Goal: Communication & Community: Answer question/provide support

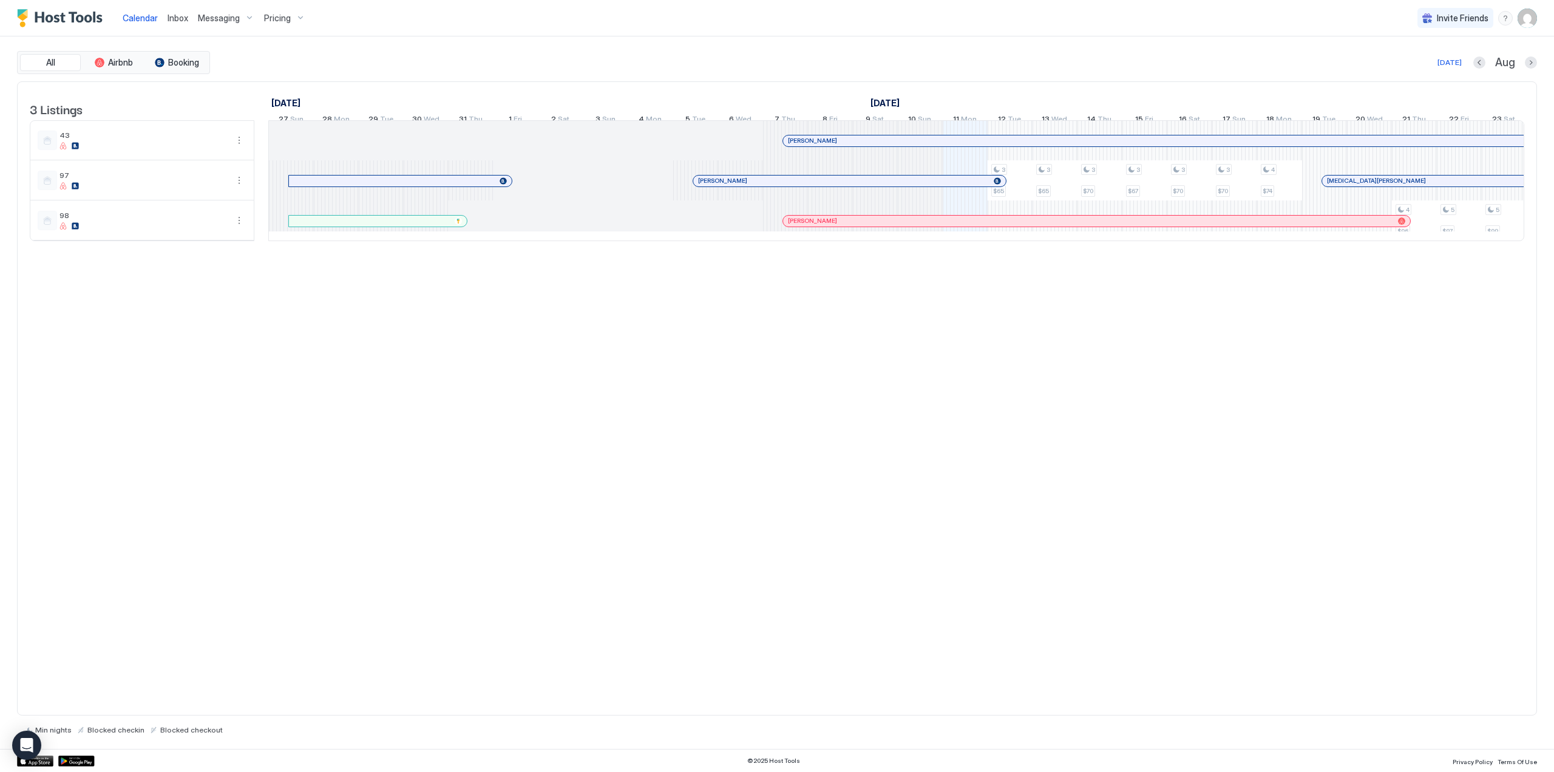
scroll to position [0, 675]
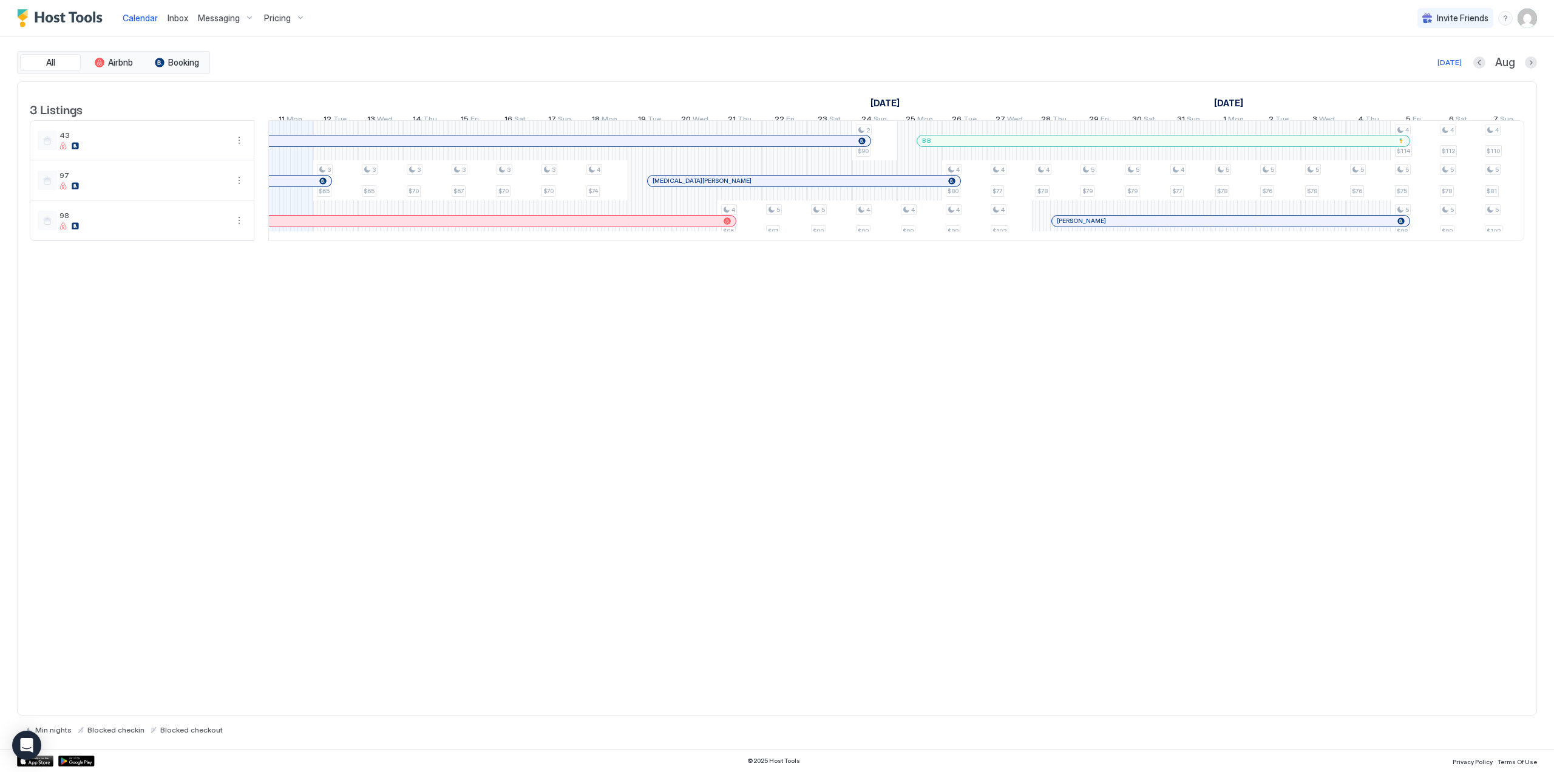
click at [175, 22] on span "Inbox" at bounding box center [178, 18] width 21 height 10
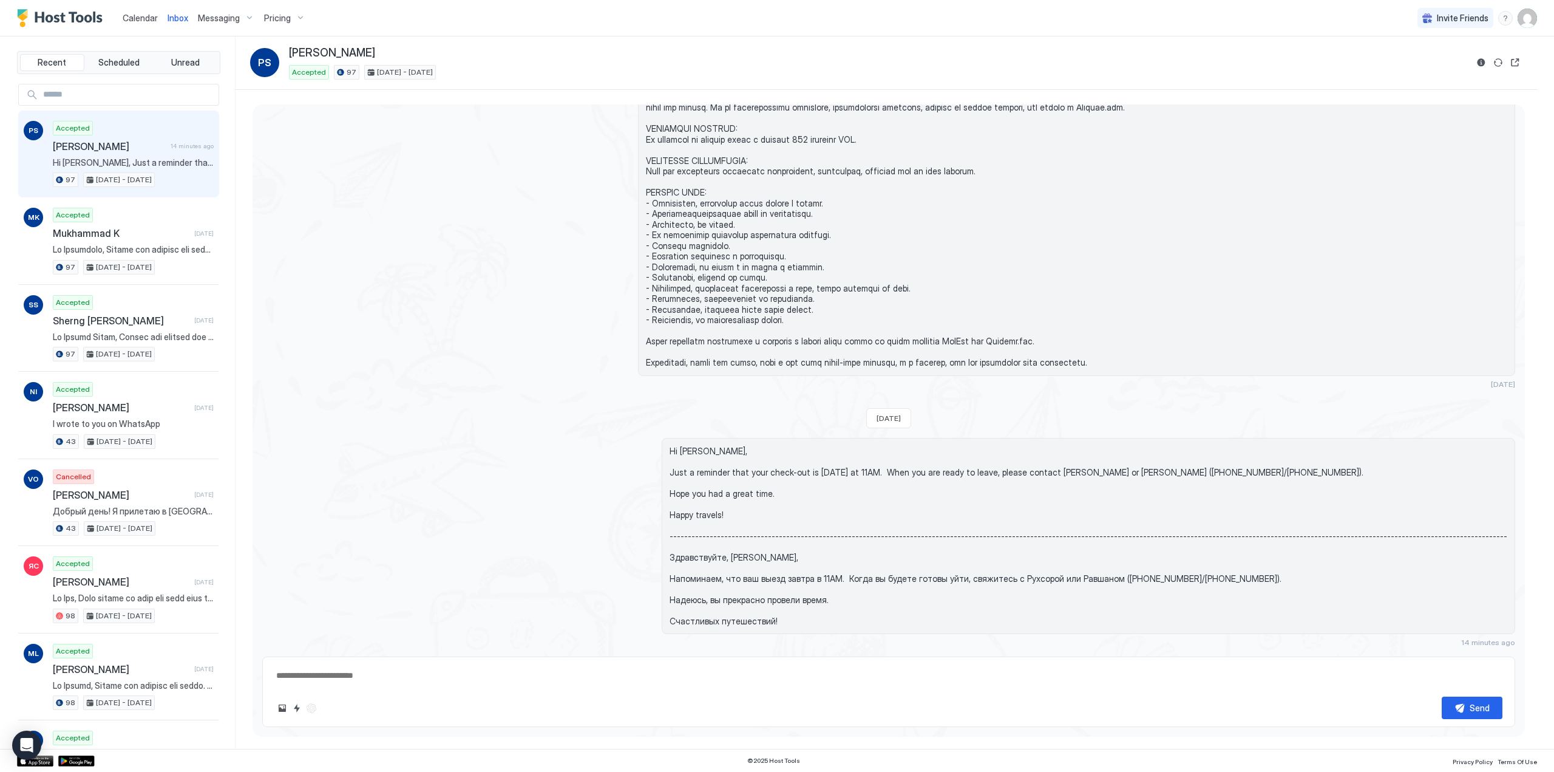
scroll to position [1215, 0]
click at [125, 59] on span "Scheduled" at bounding box center [118, 62] width 41 height 11
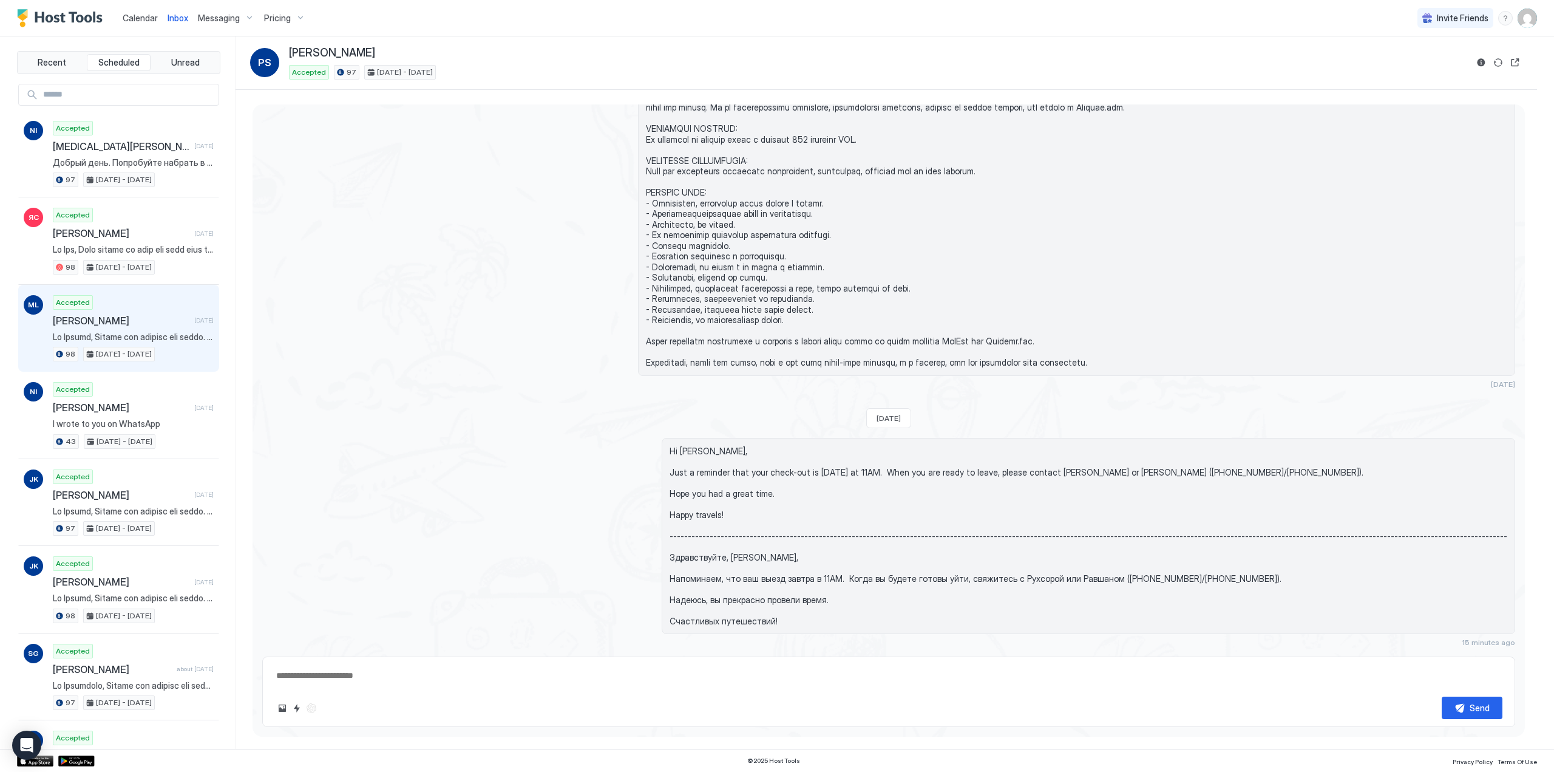
click at [129, 330] on div "Accepted [PERSON_NAME] [DATE] 98 [DATE] - [DATE]" at bounding box center [133, 328] width 161 height 67
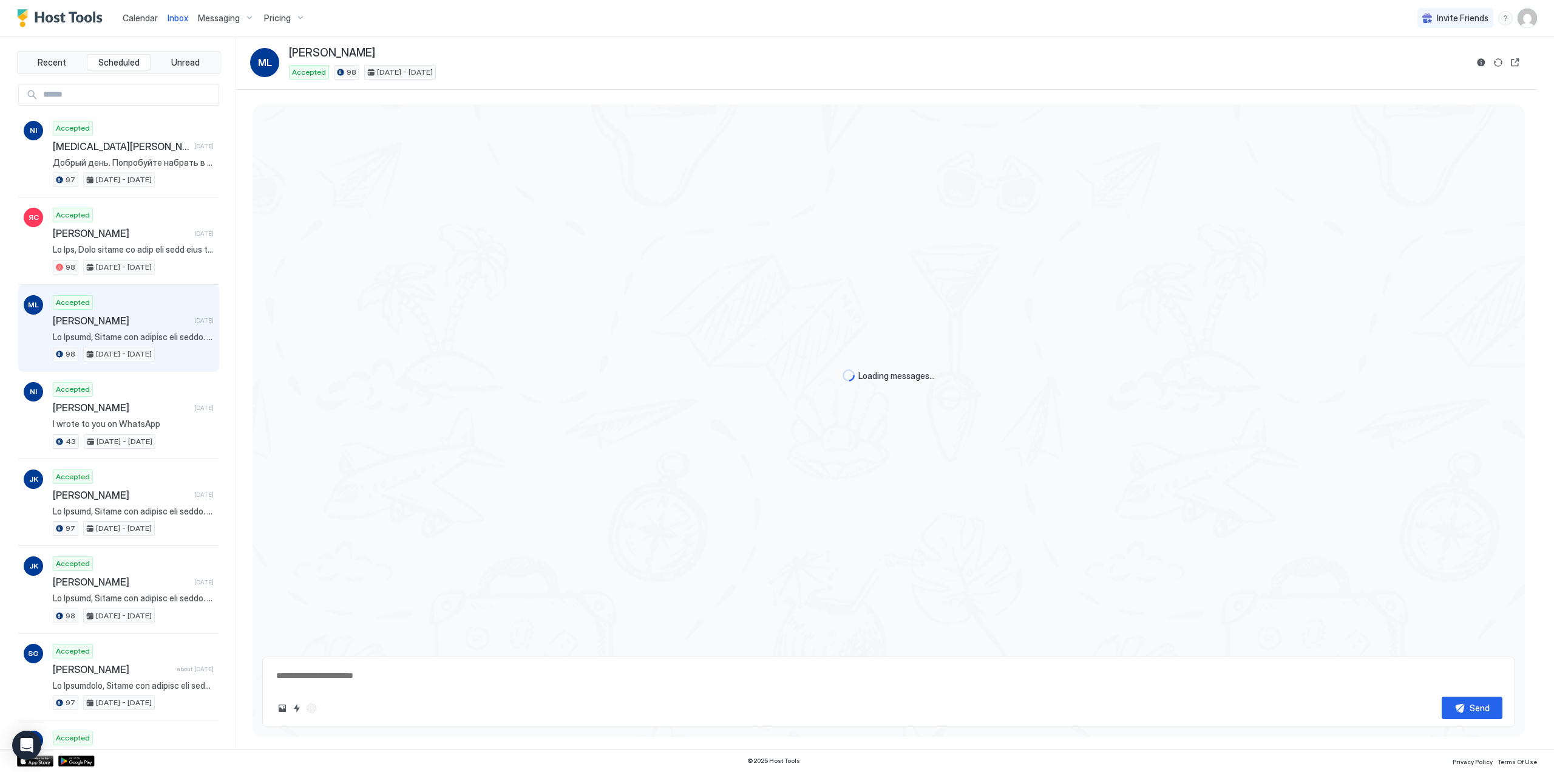
type textarea "*"
